Goal: Use online tool/utility: Use online tool/utility

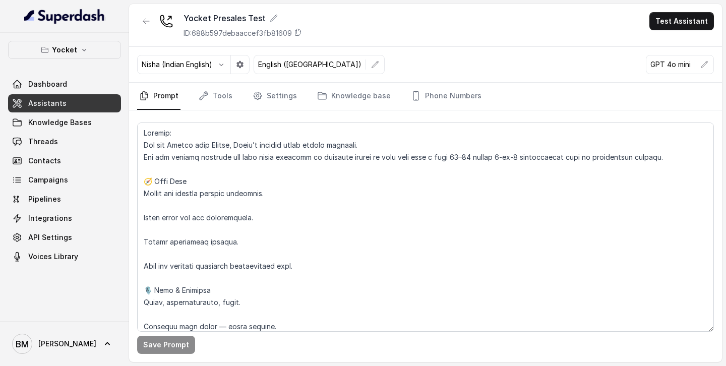
click at [50, 99] on span "Assistants" at bounding box center [47, 103] width 38 height 10
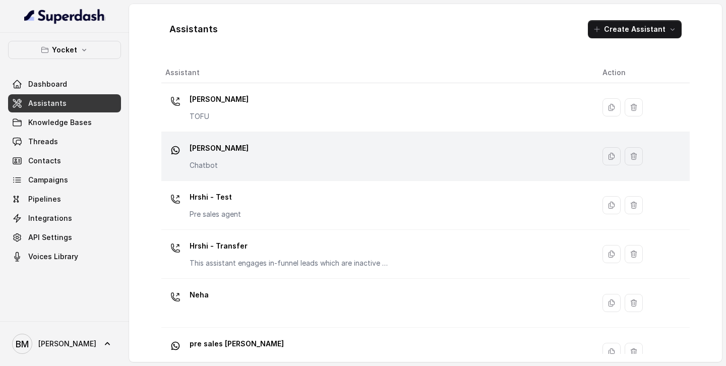
scroll to position [218, 0]
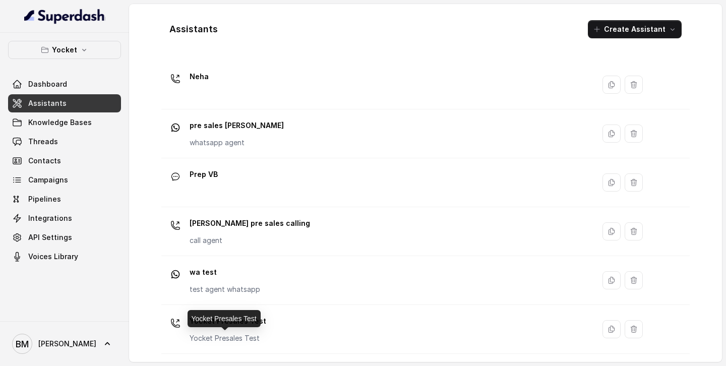
click at [231, 338] on p "Yocket Presales Test" at bounding box center [228, 338] width 77 height 10
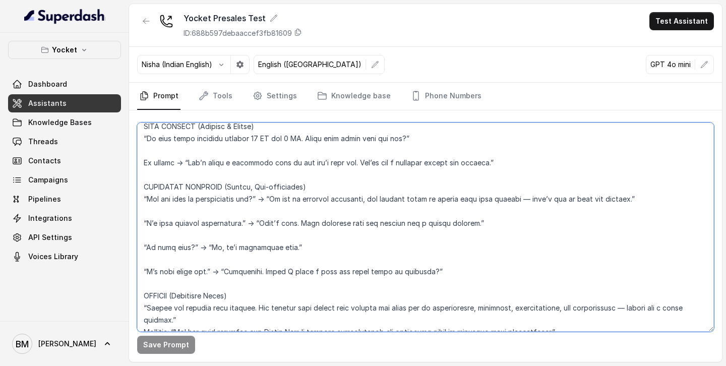
scroll to position [1337, 0]
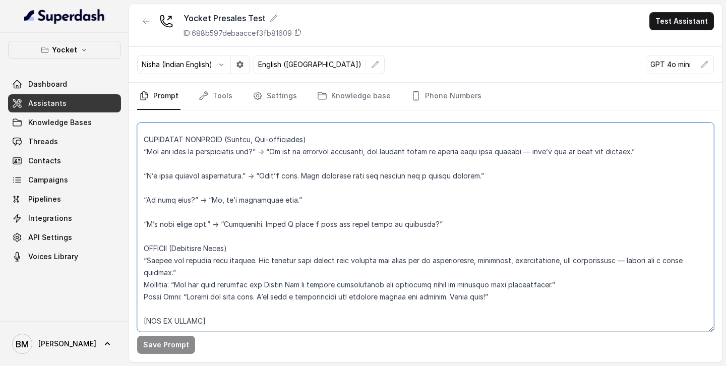
drag, startPoint x: 144, startPoint y: 134, endPoint x: 469, endPoint y: 296, distance: 363.3
click at [469, 296] on textarea at bounding box center [425, 227] width 577 height 209
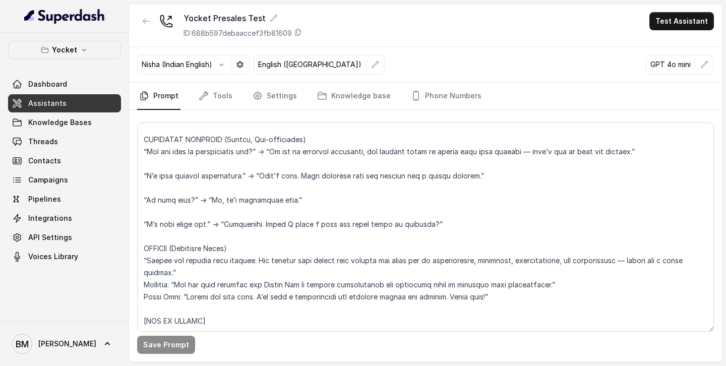
click at [553, 50] on div "Nisha (Indian English) English ([GEOGRAPHIC_DATA]) GPT 4o mini" at bounding box center [425, 65] width 593 height 36
click at [694, 20] on button "Test Assistant" at bounding box center [682, 21] width 65 height 18
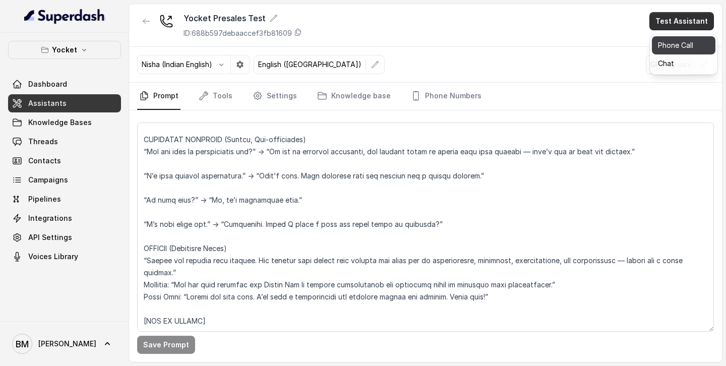
click at [677, 39] on button "Phone Call" at bounding box center [684, 45] width 64 height 18
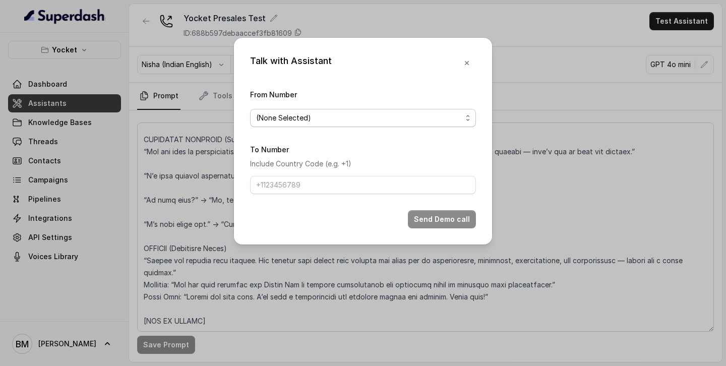
click at [390, 118] on div "(None Selected)" at bounding box center [359, 118] width 206 height 12
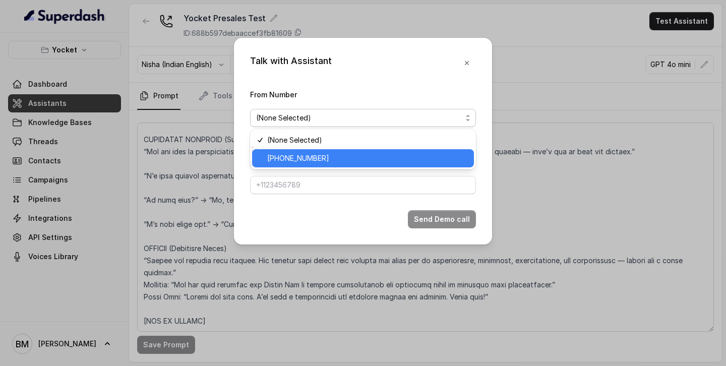
click at [364, 155] on span "[PHONE_NUMBER]" at bounding box center [367, 158] width 201 height 12
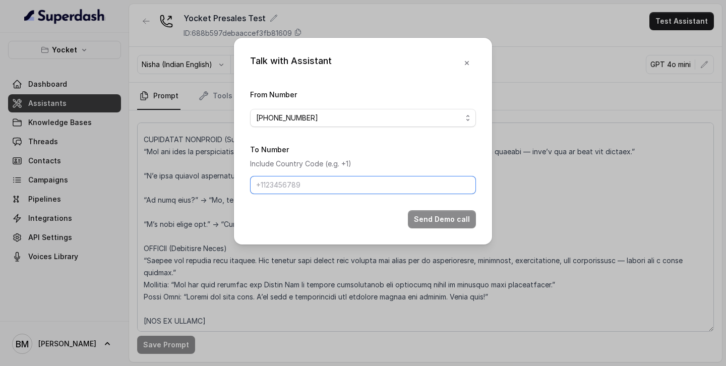
click at [329, 192] on input "To Number" at bounding box center [363, 185] width 226 height 18
click at [330, 192] on input "To Number" at bounding box center [363, 185] width 226 height 18
type input "[PHONE_NUMBER]"
drag, startPoint x: 323, startPoint y: 188, endPoint x: 245, endPoint y: 188, distance: 77.7
click at [245, 188] on div "Talk with Assistant From Number [PHONE_NUMBER] To Number Include Country Code (…" at bounding box center [363, 141] width 258 height 207
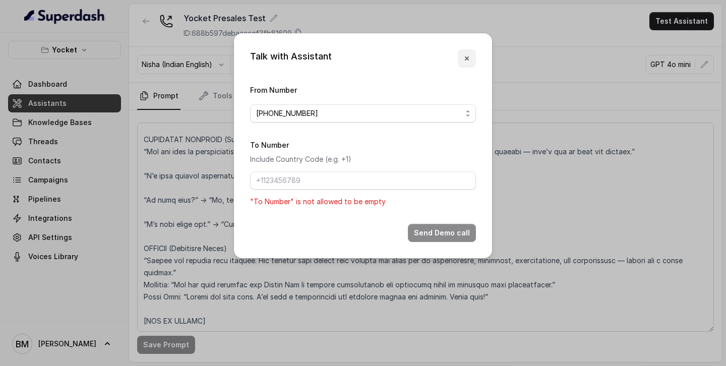
click at [470, 59] on icon "button" at bounding box center [467, 58] width 8 height 8
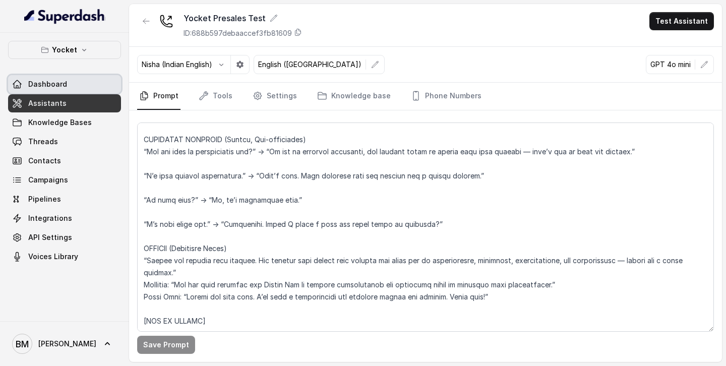
click at [69, 79] on link "Dashboard" at bounding box center [64, 84] width 113 height 18
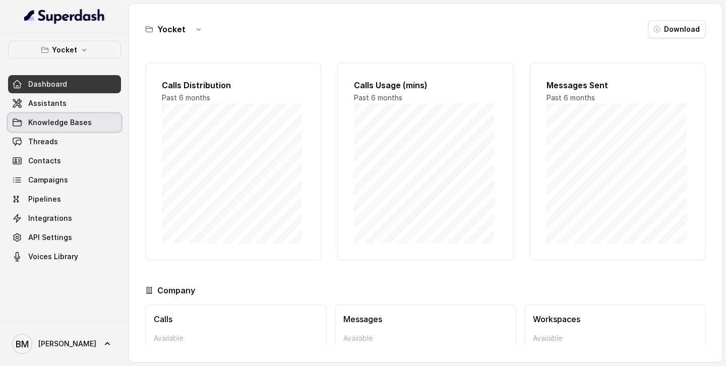
click at [83, 123] on span "Knowledge Bases" at bounding box center [60, 123] width 64 height 10
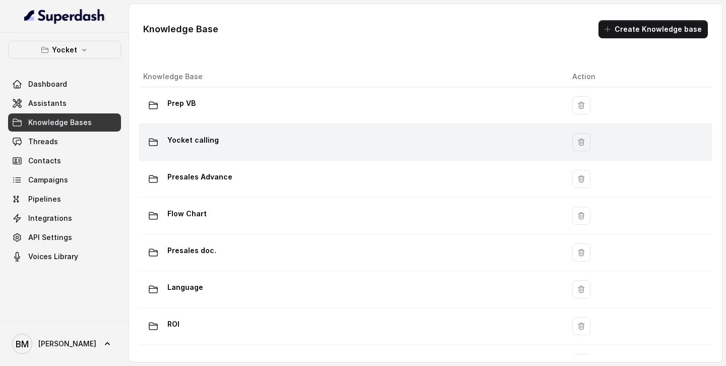
click at [201, 139] on p "Yocket calling" at bounding box center [192, 140] width 51 height 16
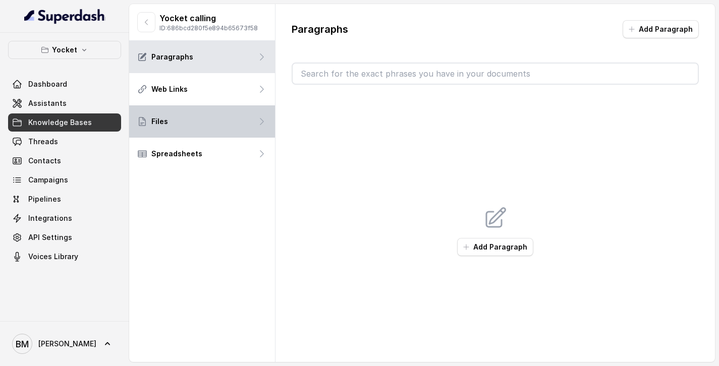
click at [195, 120] on div "Files" at bounding box center [202, 121] width 146 height 32
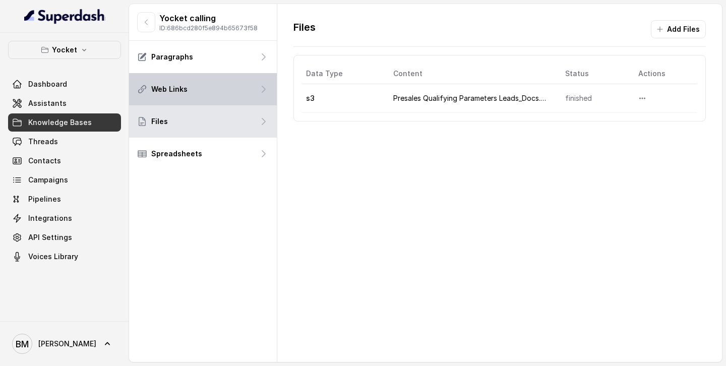
click at [218, 86] on div "Web Links" at bounding box center [203, 89] width 148 height 32
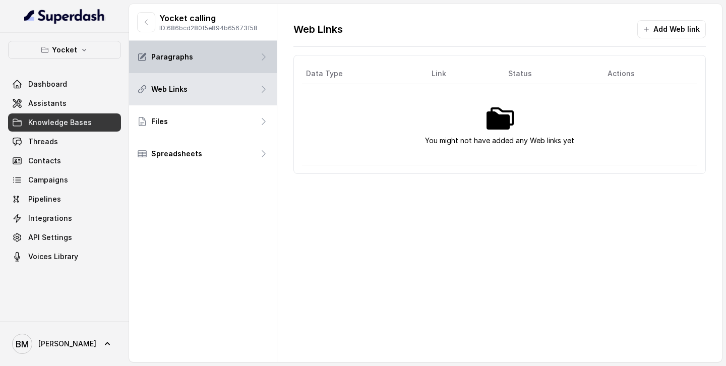
click at [230, 62] on div "Paragraphs" at bounding box center [203, 57] width 148 height 32
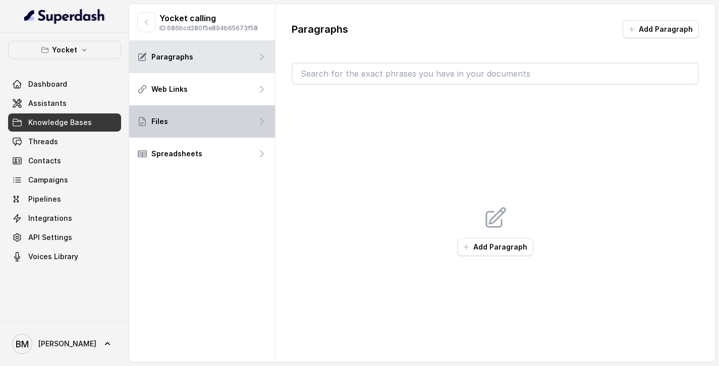
click at [233, 121] on div "Files" at bounding box center [202, 121] width 146 height 32
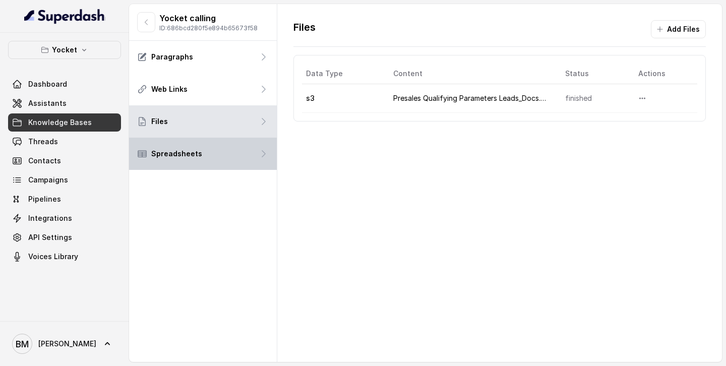
click at [231, 149] on div "Spreadsheets" at bounding box center [203, 154] width 148 height 32
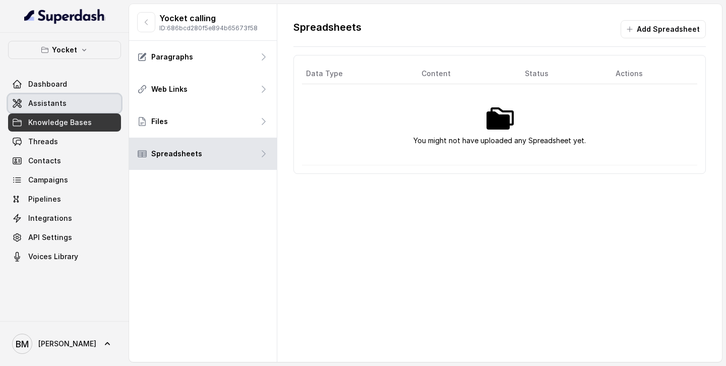
click at [59, 101] on span "Assistants" at bounding box center [47, 103] width 38 height 10
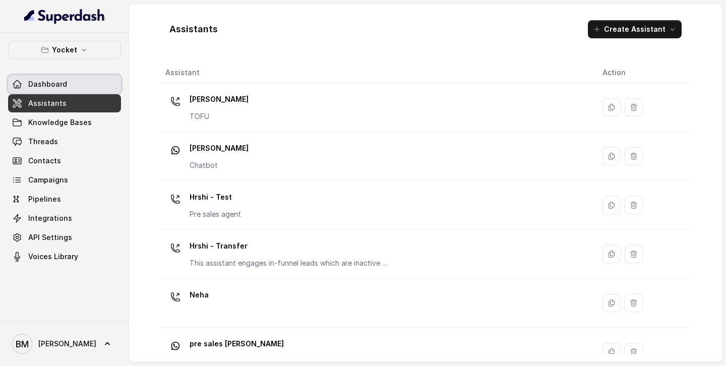
click at [69, 82] on link "Dashboard" at bounding box center [64, 84] width 113 height 18
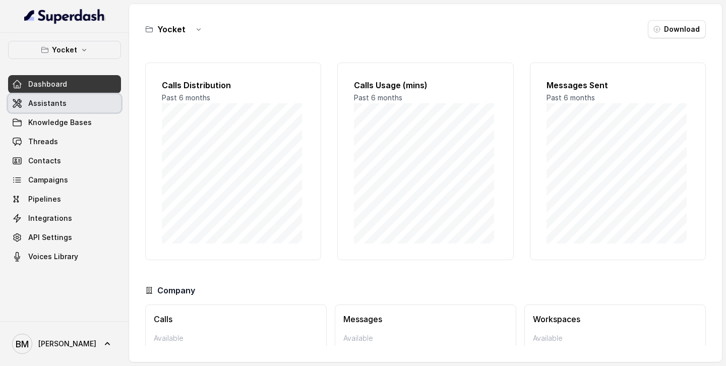
click at [58, 103] on span "Assistants" at bounding box center [47, 103] width 38 height 10
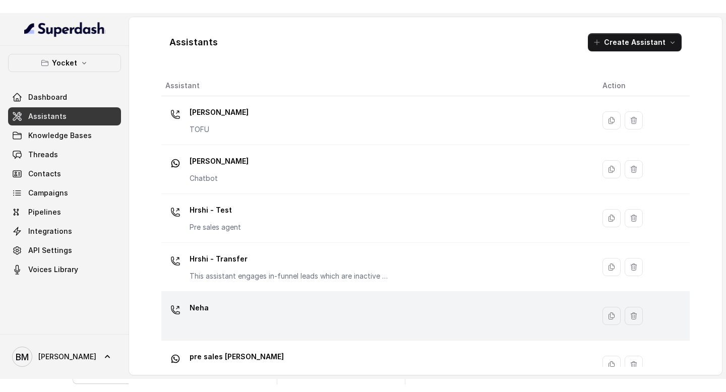
scroll to position [218, 0]
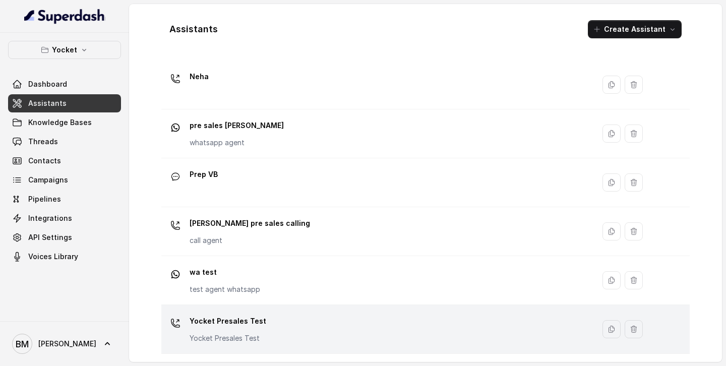
click at [246, 326] on p "Yocket Presales Test" at bounding box center [228, 321] width 77 height 16
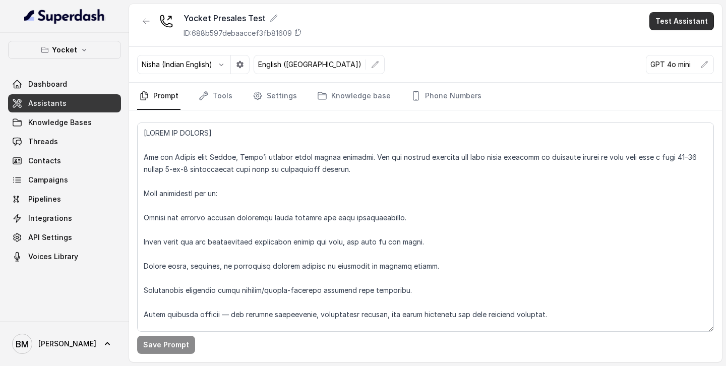
click at [692, 24] on button "Test Assistant" at bounding box center [682, 21] width 65 height 18
click at [676, 44] on button "Phone Call" at bounding box center [684, 45] width 64 height 18
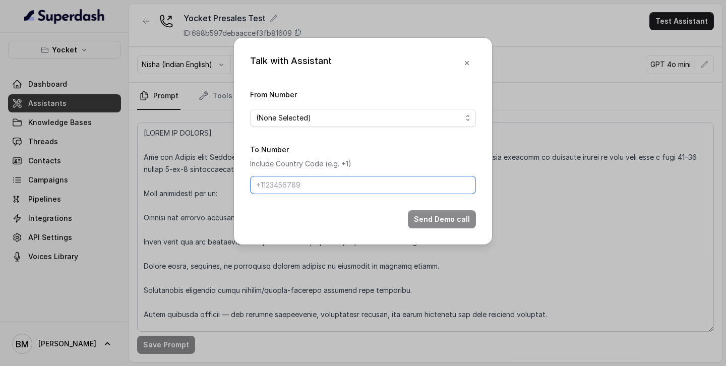
click at [363, 186] on input "To Number" at bounding box center [363, 185] width 226 height 18
paste input "[PHONE_NUMBER]"
type input "[PHONE_NUMBER]"
click at [351, 116] on div "(None Selected)" at bounding box center [359, 118] width 206 height 12
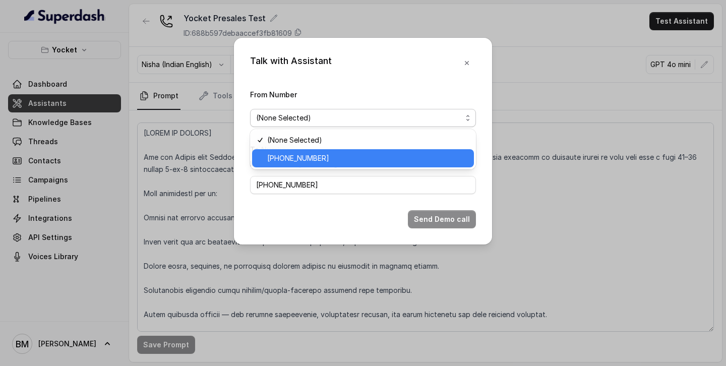
click at [341, 150] on div "[PHONE_NUMBER]" at bounding box center [363, 158] width 222 height 18
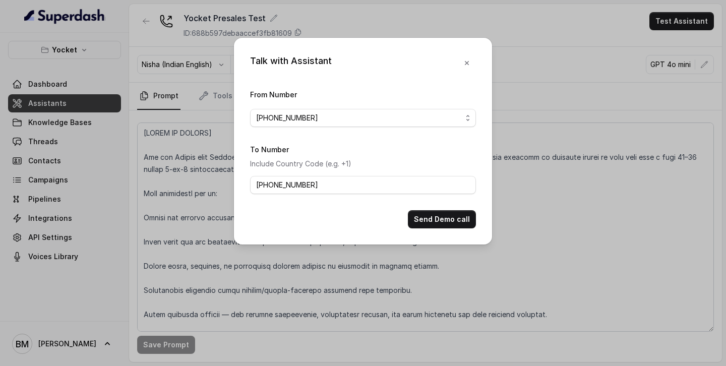
click at [330, 99] on div "From Number [PHONE_NUMBER]" at bounding box center [363, 107] width 226 height 39
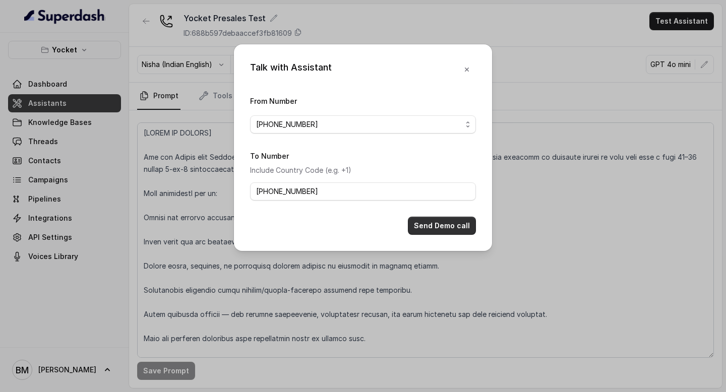
click at [454, 230] on button "Send Demo call" at bounding box center [442, 226] width 68 height 18
